Goal: Task Accomplishment & Management: Complete application form

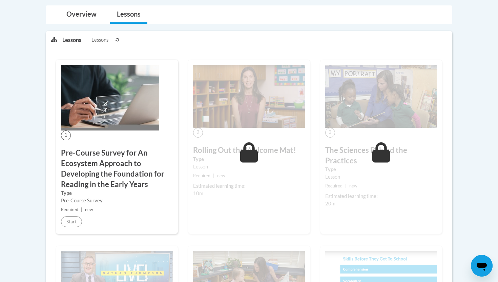
scroll to position [145, 0]
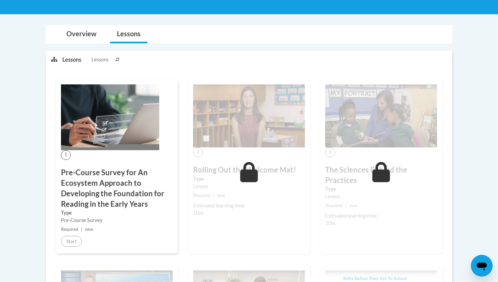
click at [93, 192] on h3 "Pre-Course Survey for An Ecosystem Approach to Developing the Foundation for Re…" at bounding box center [117, 189] width 112 height 42
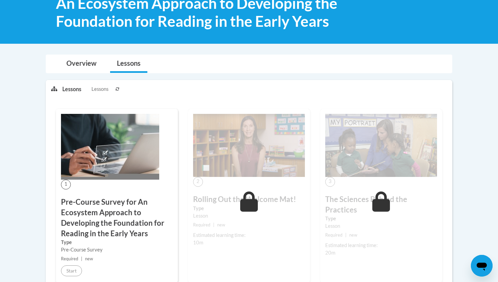
scroll to position [185, 0]
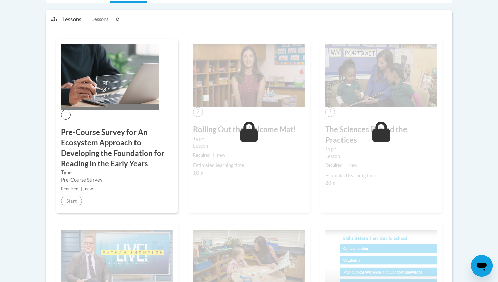
click at [99, 143] on h3 "Pre-Course Survey for An Ecosystem Approach to Developing the Foundation for Re…" at bounding box center [117, 148] width 112 height 42
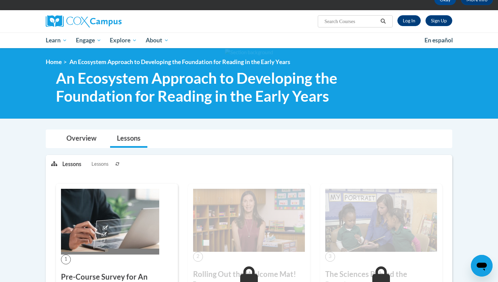
scroll to position [0, 0]
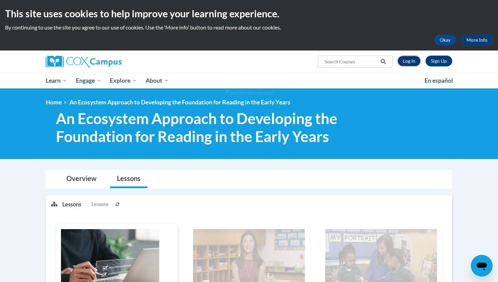
click at [406, 62] on link "Log In" at bounding box center [409, 61] width 23 height 11
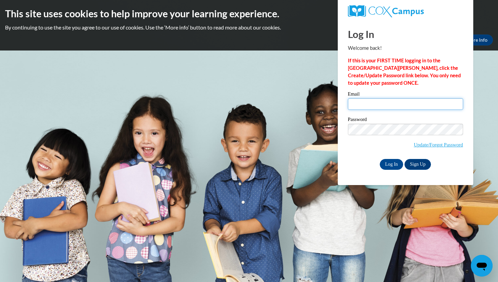
click at [373, 103] on input "Email" at bounding box center [405, 104] width 115 height 12
type input "emily.jones@sumnerschools.org"
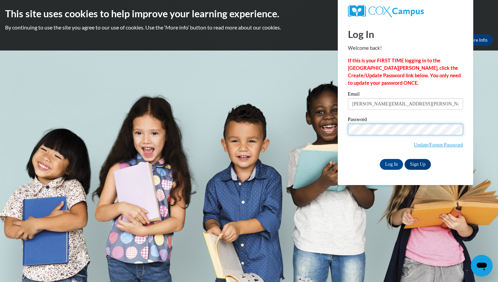
click at [380, 159] on input "Log In" at bounding box center [392, 164] width 24 height 11
click at [391, 165] on input "Log In" at bounding box center [392, 164] width 24 height 11
